Goal: Complete application form: Complete application form

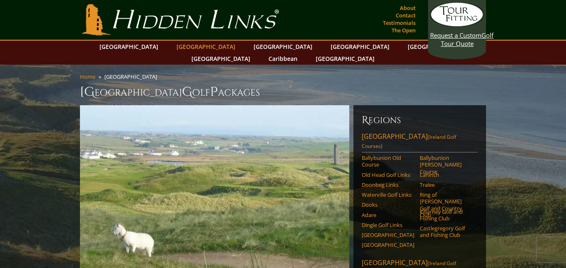
click at [189, 45] on link "[GEOGRAPHIC_DATA]" at bounding box center [205, 47] width 67 height 12
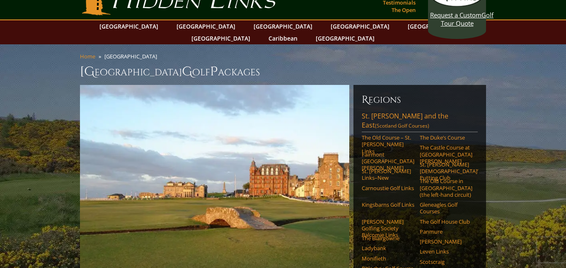
scroll to position [17, 0]
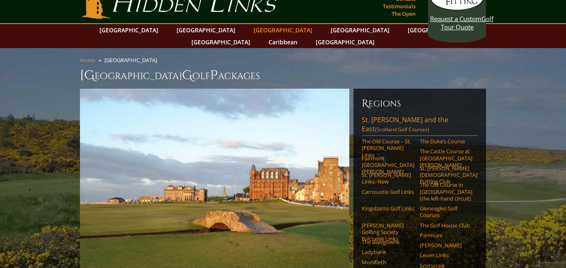
click at [250, 31] on link "[GEOGRAPHIC_DATA]" at bounding box center [283, 30] width 67 height 12
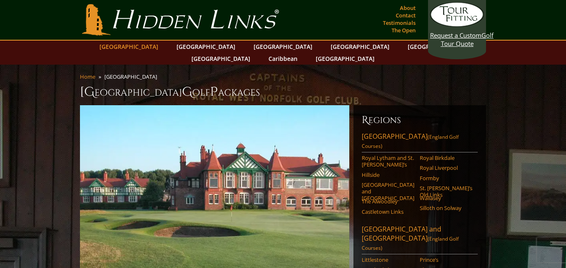
click at [151, 47] on link "[GEOGRAPHIC_DATA]" at bounding box center [128, 47] width 67 height 12
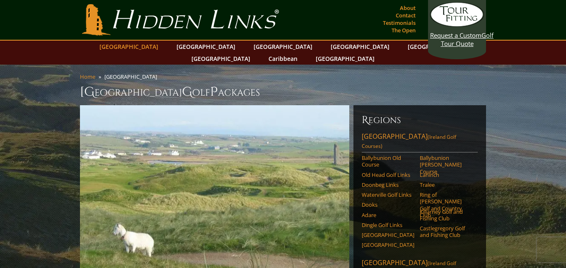
click at [153, 46] on link "[GEOGRAPHIC_DATA]" at bounding box center [128, 47] width 67 height 12
click at [187, 47] on link "[GEOGRAPHIC_DATA]" at bounding box center [205, 47] width 67 height 12
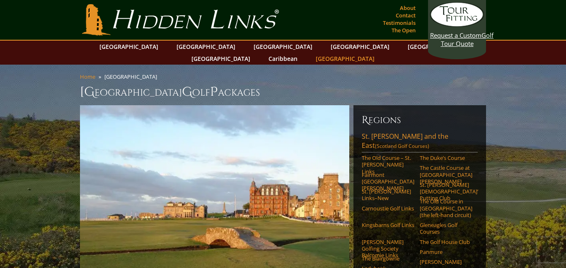
click at [379, 53] on link "[GEOGRAPHIC_DATA]" at bounding box center [345, 59] width 67 height 12
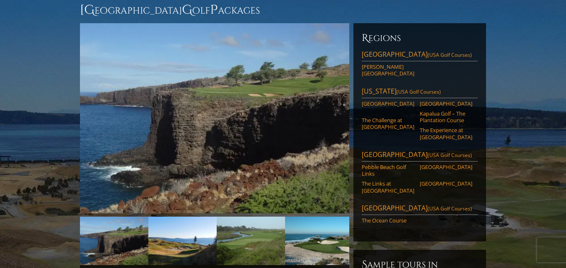
scroll to position [83, 0]
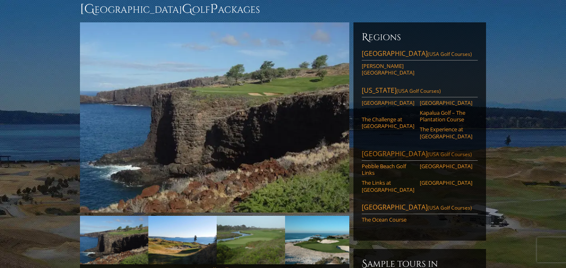
click at [415, 149] on link "[GEOGRAPHIC_DATA] ([GEOGRAPHIC_DATA] Golf Courses)" at bounding box center [420, 155] width 116 height 12
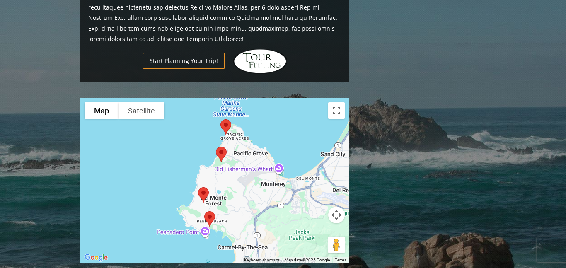
scroll to position [580, 0]
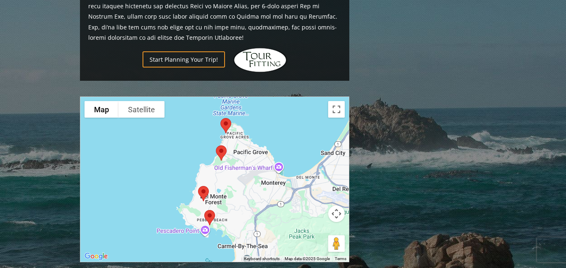
click at [224, 115] on img at bounding box center [225, 126] width 17 height 22
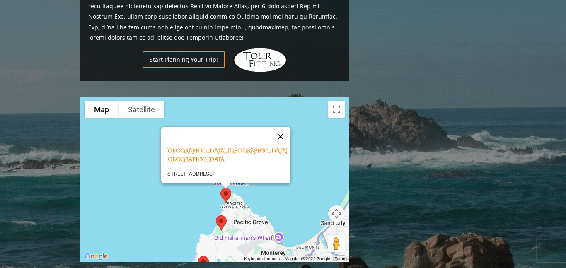
click at [283, 127] on button "Close" at bounding box center [281, 137] width 20 height 20
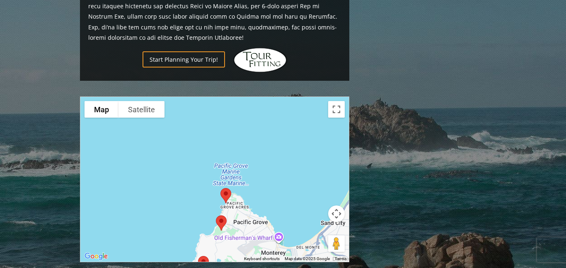
click at [220, 212] on img at bounding box center [221, 223] width 17 height 22
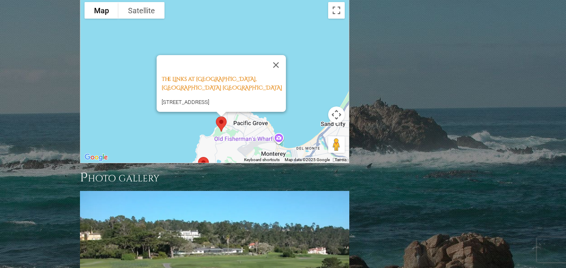
scroll to position [680, 0]
click at [296, 101] on div "The Links at Spanish Bay, Pebble Beach CA 2700 17 Mile Dr, Pebble Beach, CA 939…" at bounding box center [214, 80] width 269 height 165
click at [336, 106] on button "Map camera controls" at bounding box center [336, 114] width 17 height 17
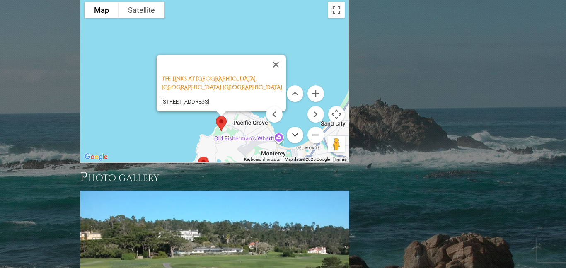
click at [294, 127] on button "Move down" at bounding box center [295, 135] width 17 height 17
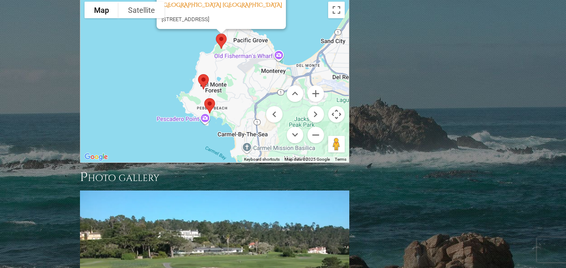
click at [204, 71] on img at bounding box center [203, 82] width 17 height 22
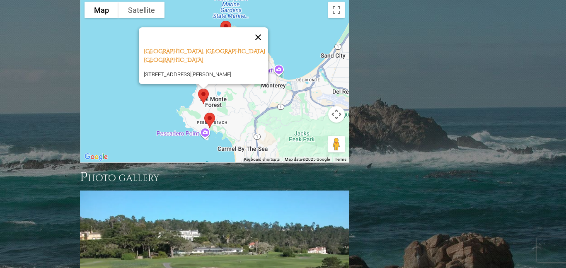
click at [260, 27] on button "Close" at bounding box center [258, 37] width 20 height 20
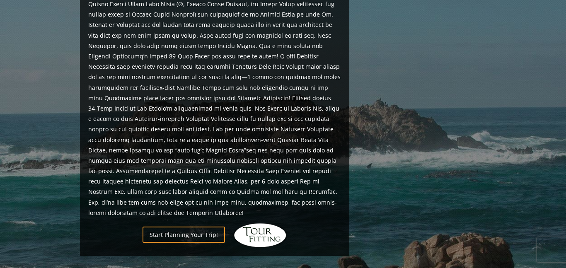
scroll to position [398, 0]
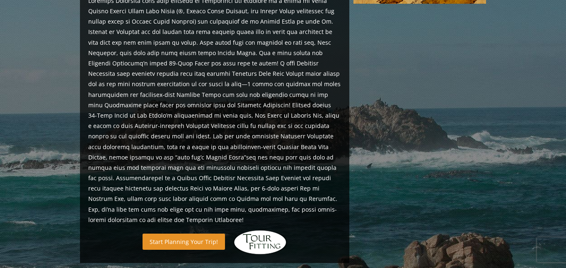
click at [194, 234] on link "Start Planning Your Trip!" at bounding box center [184, 242] width 82 height 16
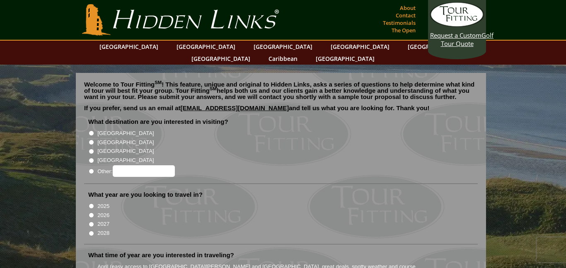
click at [92, 169] on input "Other:" at bounding box center [91, 171] width 5 height 5
radio input "true"
click at [141, 165] on input "Other:" at bounding box center [144, 171] width 62 height 12
click at [91, 222] on input "2027" at bounding box center [91, 224] width 5 height 5
radio input "true"
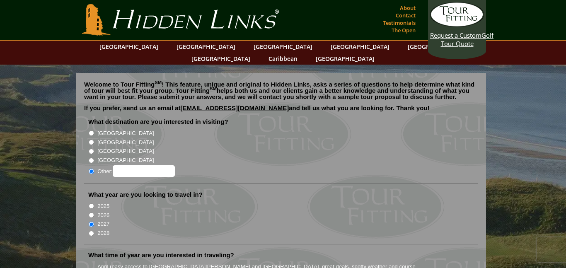
click at [151, 165] on input "Other:" at bounding box center [144, 171] width 62 height 12
type input "usa"
click at [258, 219] on li "2027" at bounding box center [284, 223] width 392 height 9
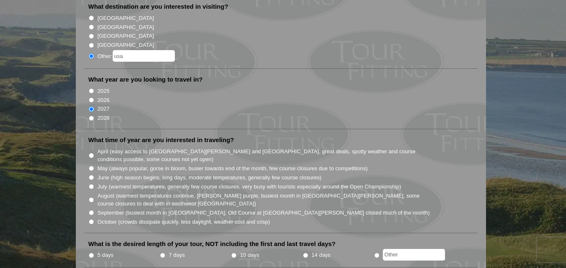
scroll to position [116, 0]
click at [162, 252] on input "7 days" at bounding box center [162, 254] width 5 height 5
radio input "true"
click at [231, 252] on input "10 days" at bounding box center [233, 254] width 5 height 5
radio input "true"
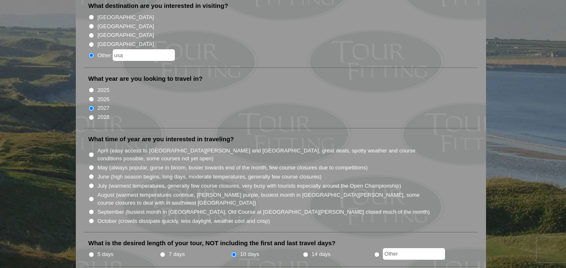
click at [303, 252] on input "14 days" at bounding box center [305, 254] width 5 height 5
radio input "true"
click at [374, 252] on input "radio" at bounding box center [376, 254] width 5 height 5
radio input "true"
click at [89, 252] on input "5 days" at bounding box center [91, 254] width 5 height 5
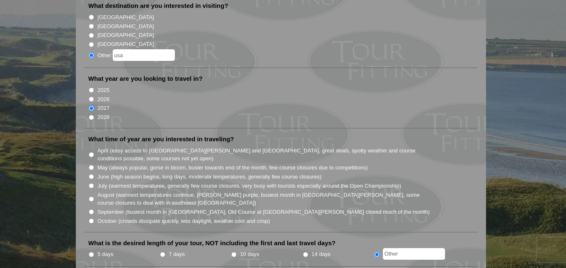
radio input "true"
click at [160, 252] on input "7 days" at bounding box center [162, 254] width 5 height 5
radio input "true"
click at [423, 207] on li "September (busiest month in Ireland, Old Course at St. Andrews closed much of t…" at bounding box center [284, 211] width 392 height 9
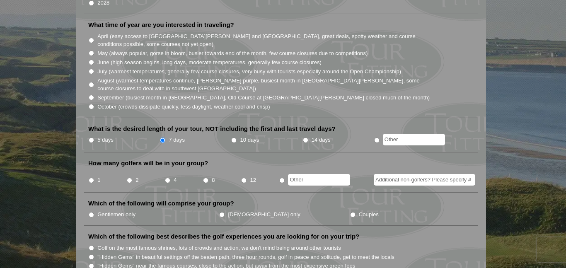
scroll to position [232, 0]
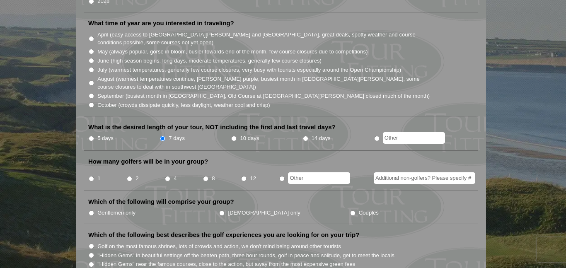
click at [167, 176] on input "4" at bounding box center [167, 178] width 5 height 5
radio input "true"
click at [329, 198] on li "Which of the following will comprise your group? Gentlemen only Ladies only Cou…" at bounding box center [281, 211] width 394 height 27
click at [103, 210] on li "Which of the following will comprise your group? Gentlemen only Ladies only Cou…" at bounding box center [281, 211] width 394 height 27
click at [92, 211] on input "Gentlemen only" at bounding box center [91, 213] width 5 height 5
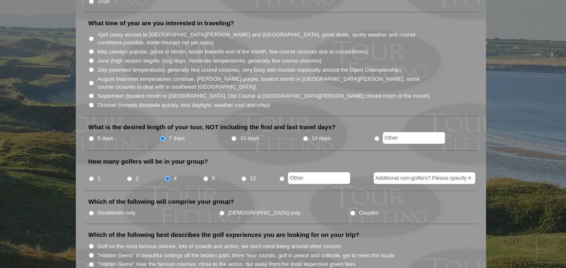
radio input "true"
click at [104, 208] on li "Which of the following will comprise your group? Gentlemen only Ladies only Cou…" at bounding box center [281, 211] width 394 height 27
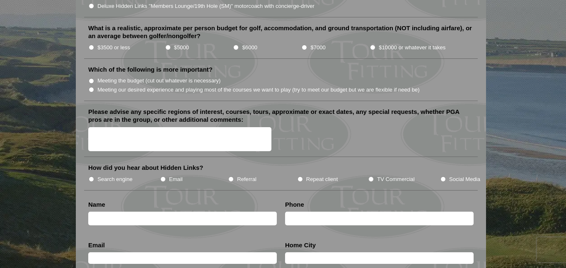
scroll to position [962, 0]
